Goal: Task Accomplishment & Management: Manage account settings

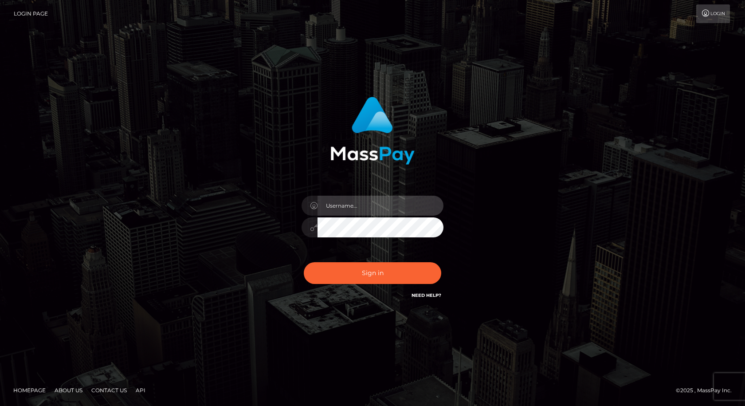
drag, startPoint x: 344, startPoint y: 205, endPoint x: 350, endPoint y: 203, distance: 6.2
click at [344, 205] on input "text" at bounding box center [381, 206] width 126 height 20
type input "Mirasol.spree"
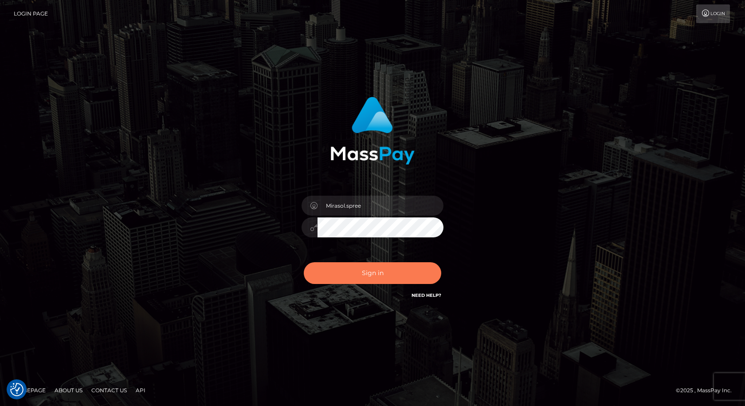
click at [355, 272] on button "Sign in" at bounding box center [372, 273] width 137 height 22
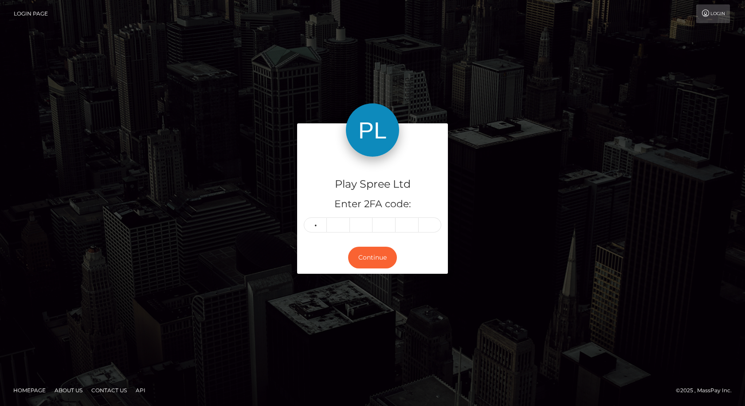
type input "3"
type input "2"
type input "9"
type input "3"
type input "1"
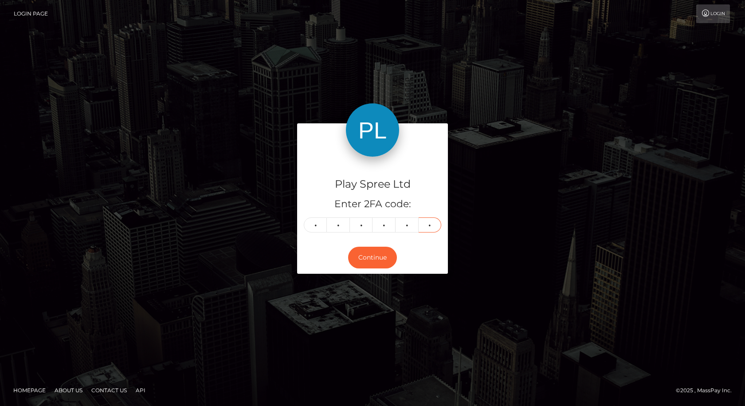
type input "0"
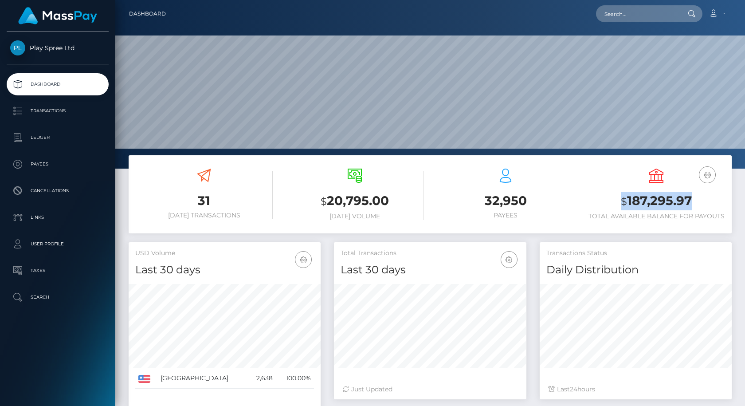
scroll to position [157, 192]
